Goal: Navigation & Orientation: Find specific page/section

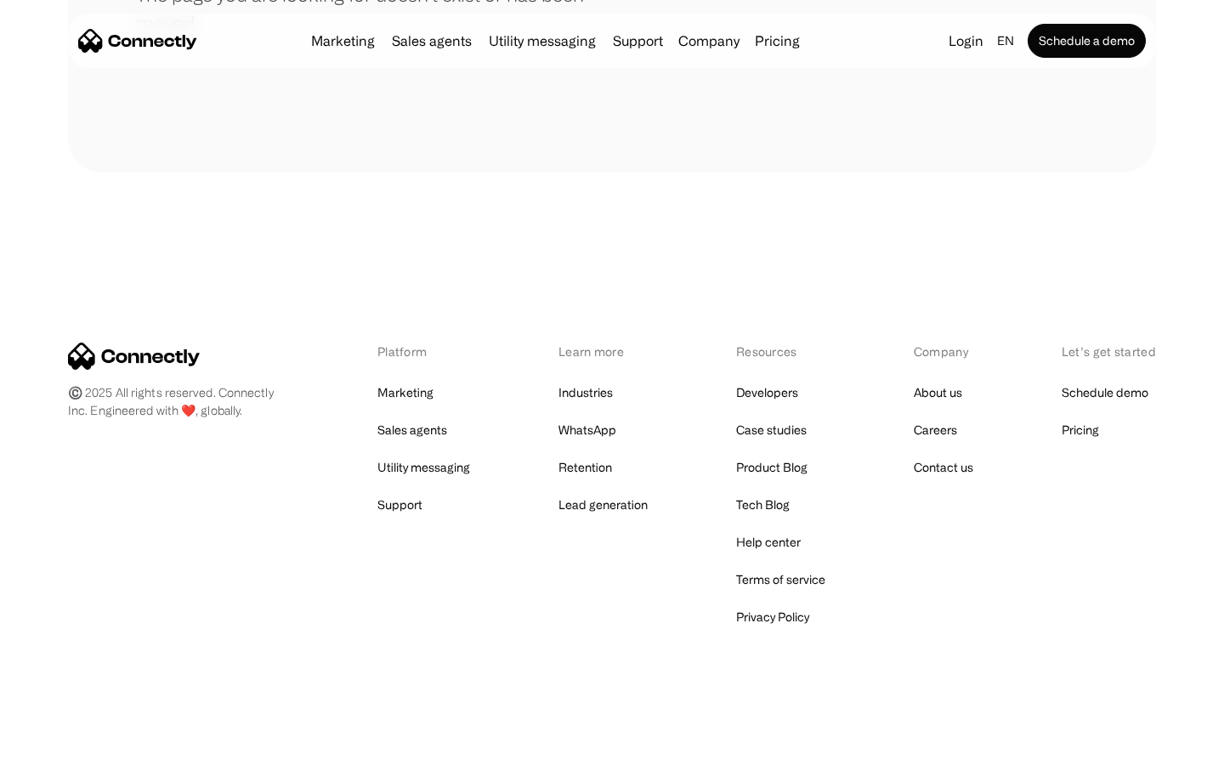
scroll to position [310, 0]
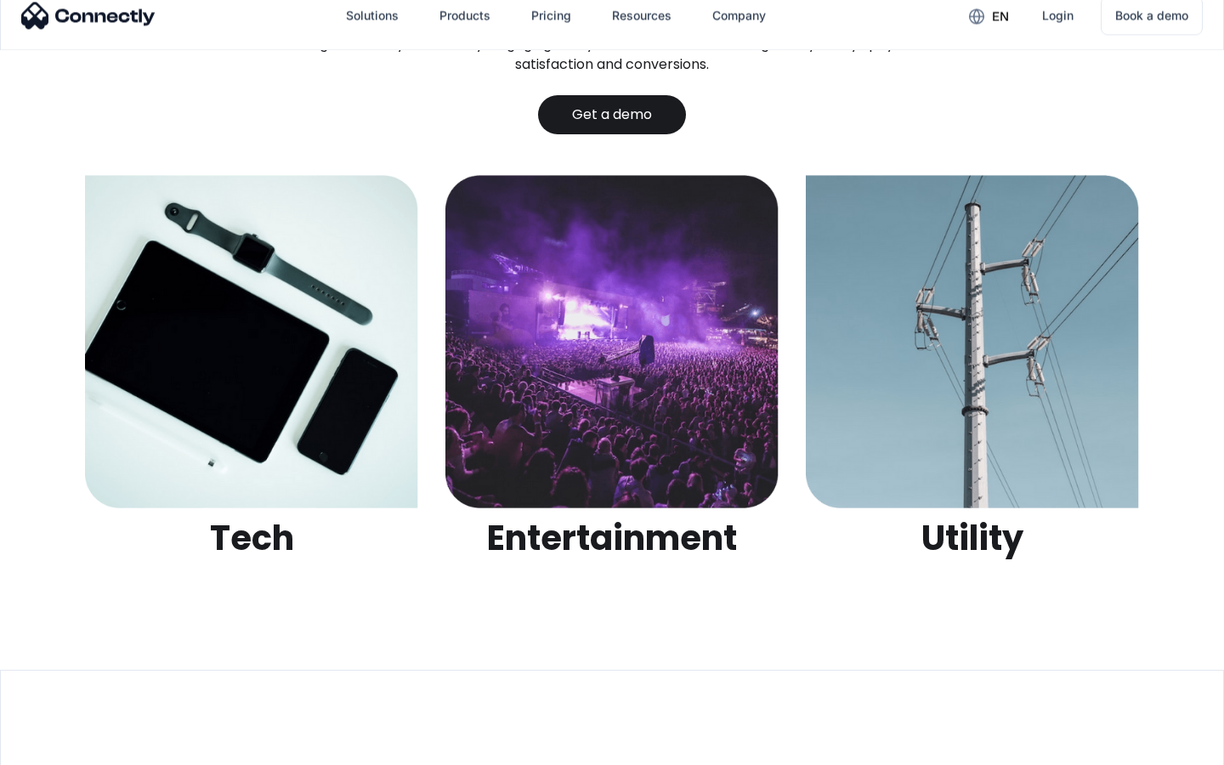
scroll to position [5362, 0]
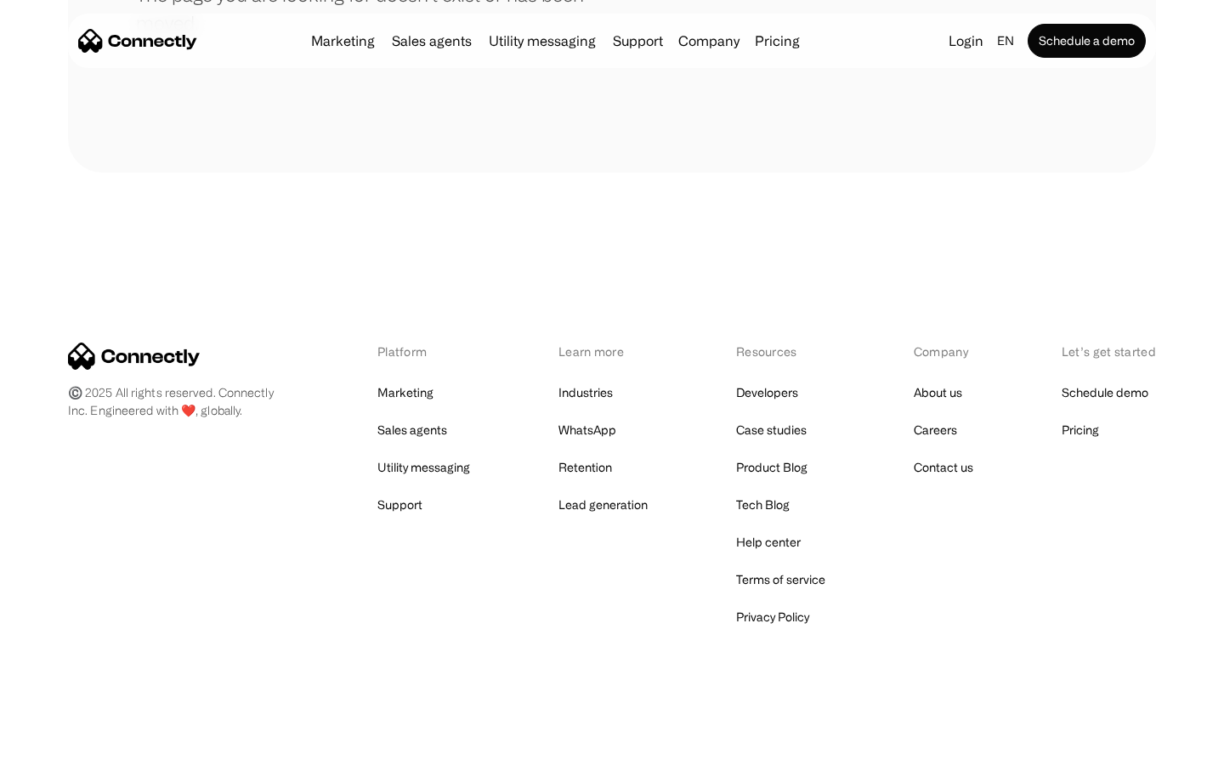
scroll to position [310, 0]
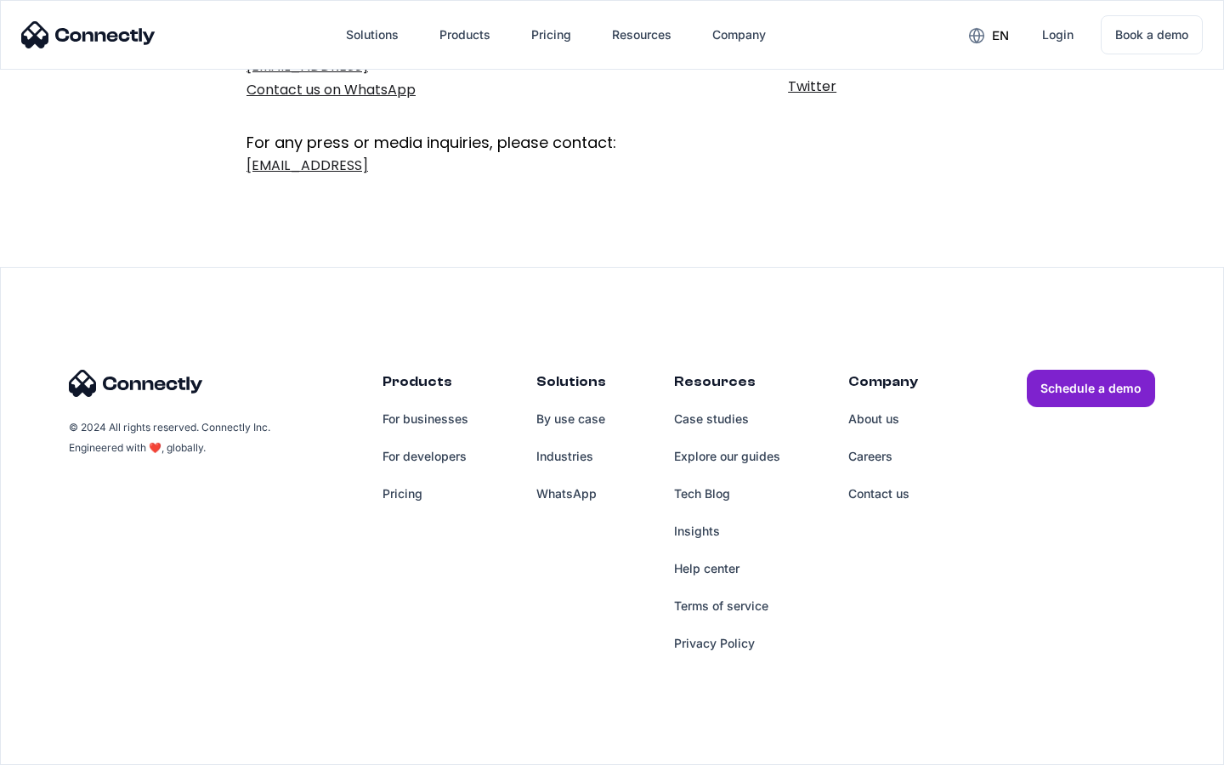
scroll to position [278, 0]
